Goal: Find specific page/section: Find specific page/section

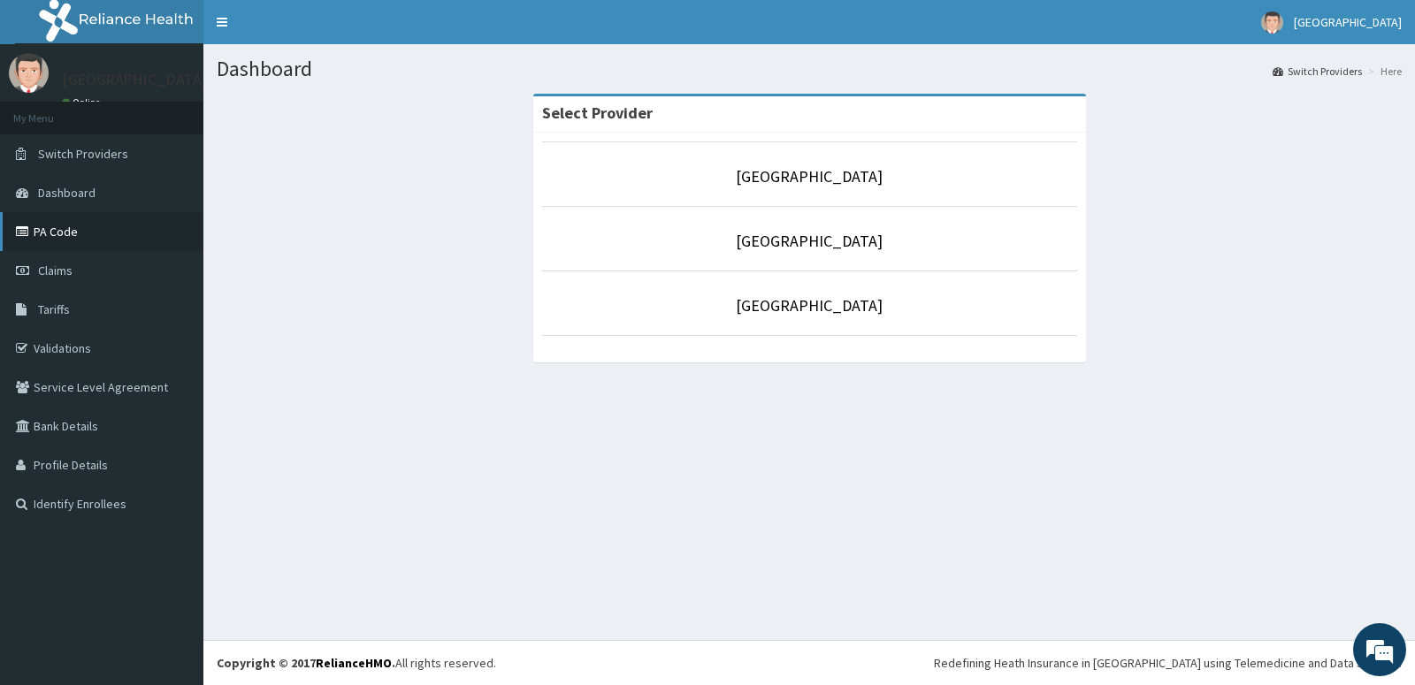
click at [102, 233] on link "PA Code" at bounding box center [101, 231] width 203 height 39
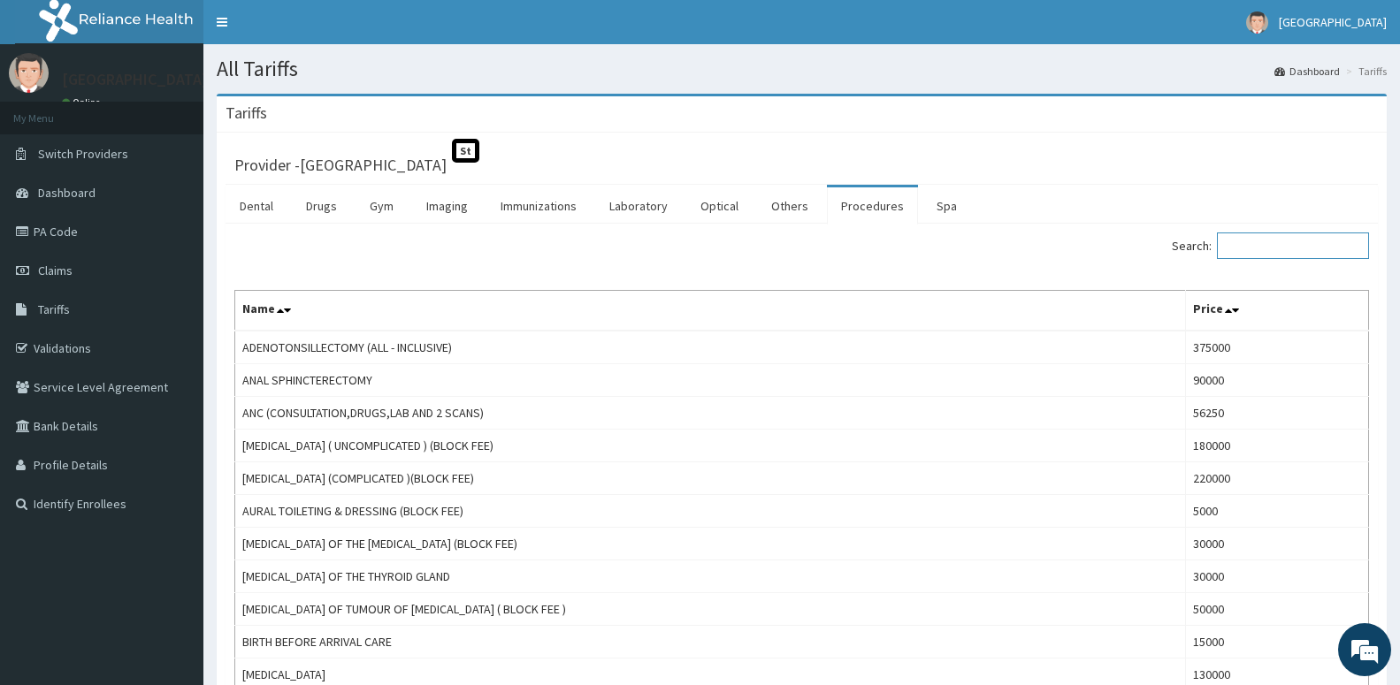
click at [1256, 245] on input "Search:" at bounding box center [1293, 246] width 152 height 27
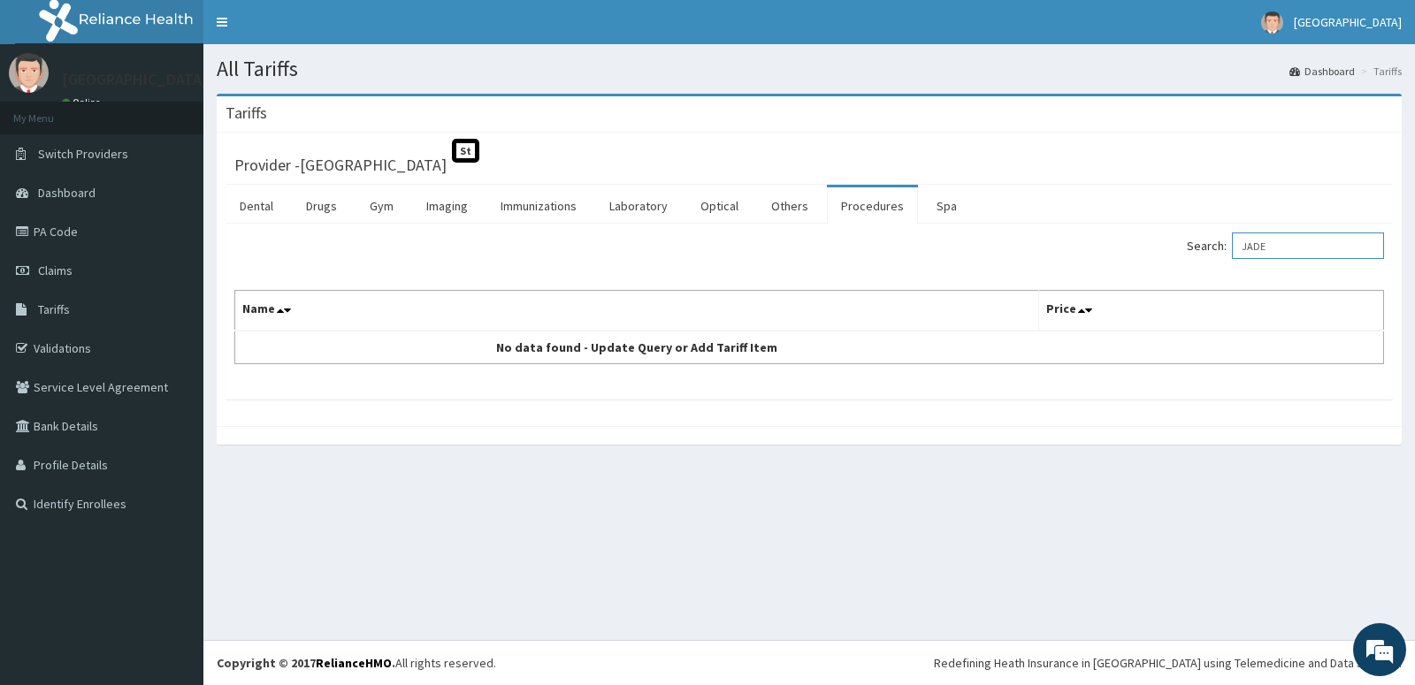
type input "JADE"
click at [81, 240] on link "PA Code" at bounding box center [101, 231] width 203 height 39
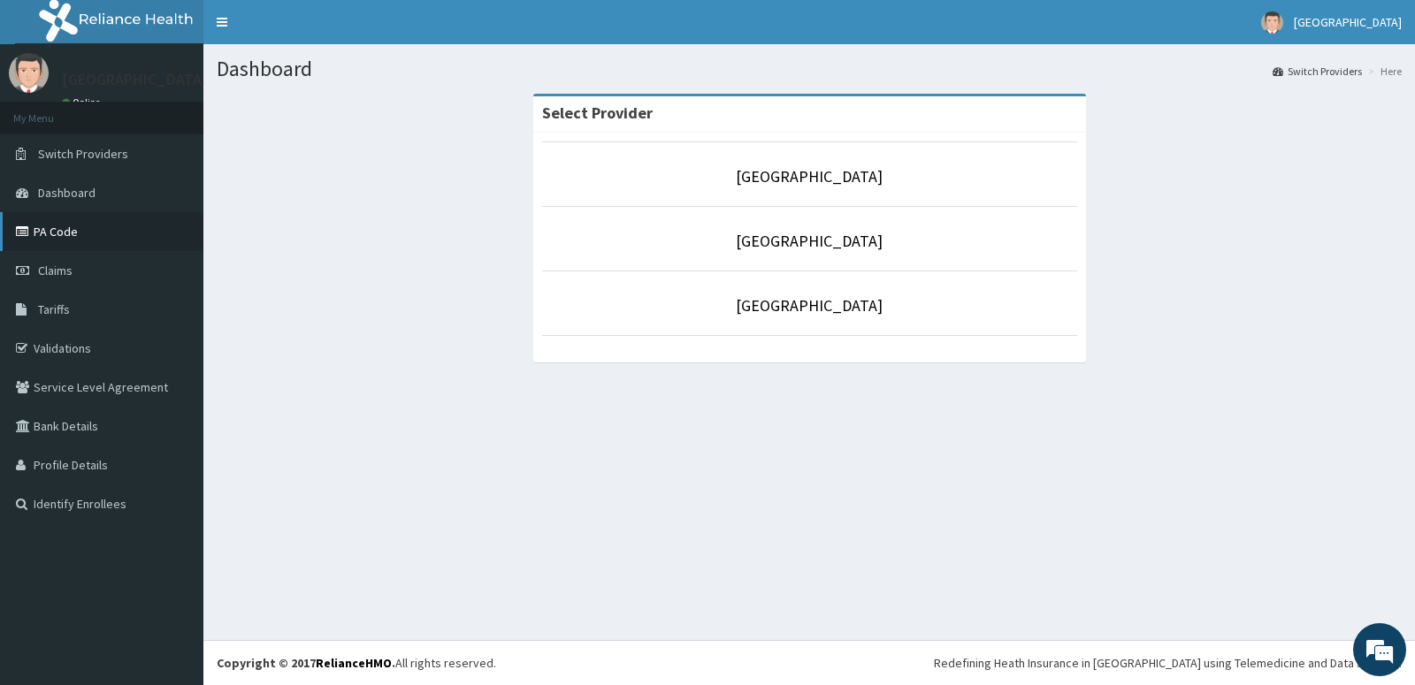
click at [60, 233] on link "PA Code" at bounding box center [101, 231] width 203 height 39
